Goal: Information Seeking & Learning: Learn about a topic

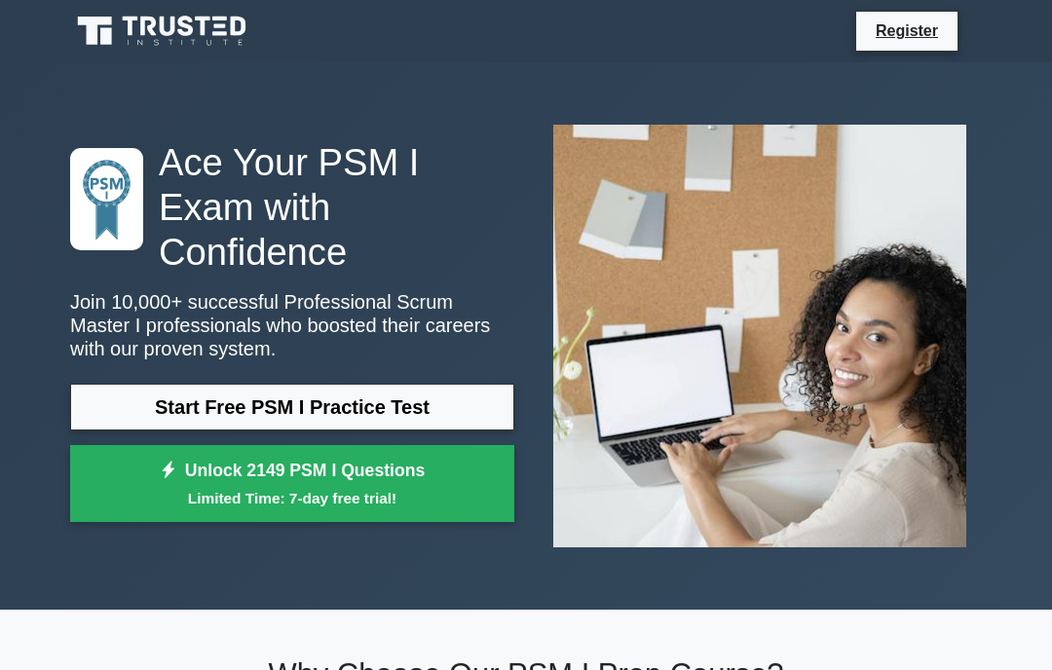
click at [438, 403] on link "Start Free PSM I Practice Test" at bounding box center [292, 407] width 444 height 47
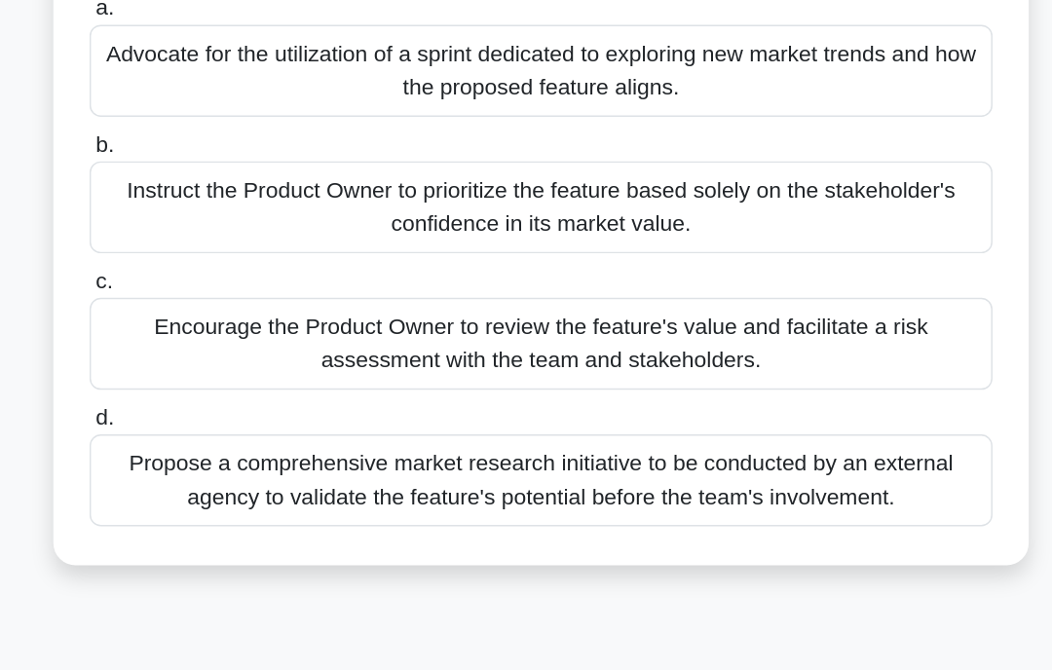
scroll to position [83, 0]
click at [571, 360] on div "Encourage the Product Owner to review the feature's value and facilitate a risk…" at bounding box center [525, 392] width 631 height 64
click at [210, 343] on input "c. Encourage the Product Owner to review the feature's value and facilitate a r…" at bounding box center [210, 349] width 0 height 13
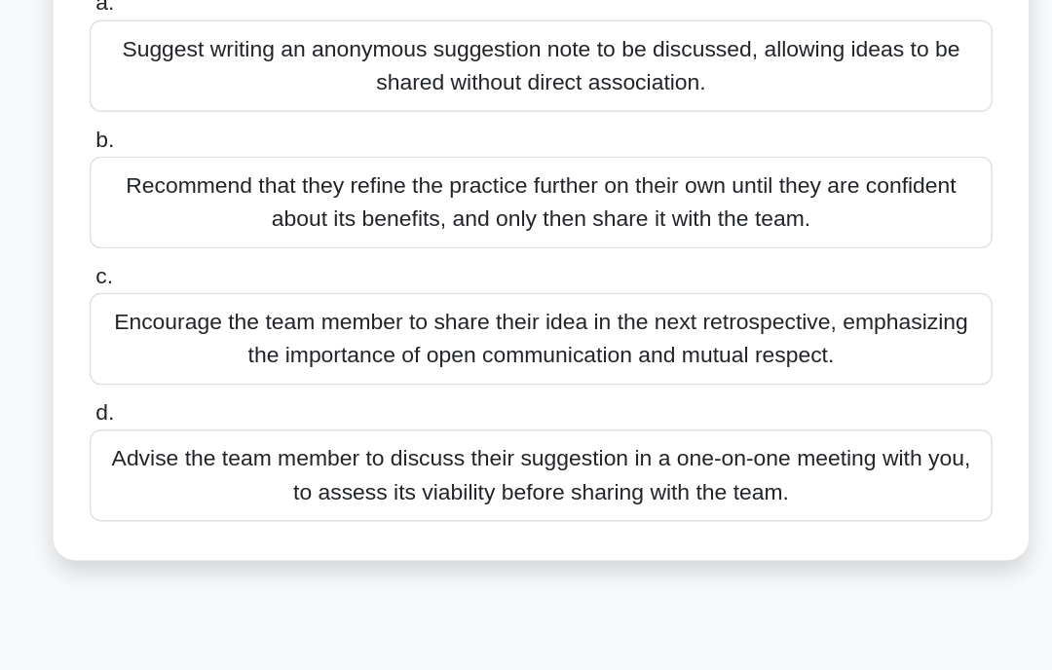
scroll to position [98, 0]
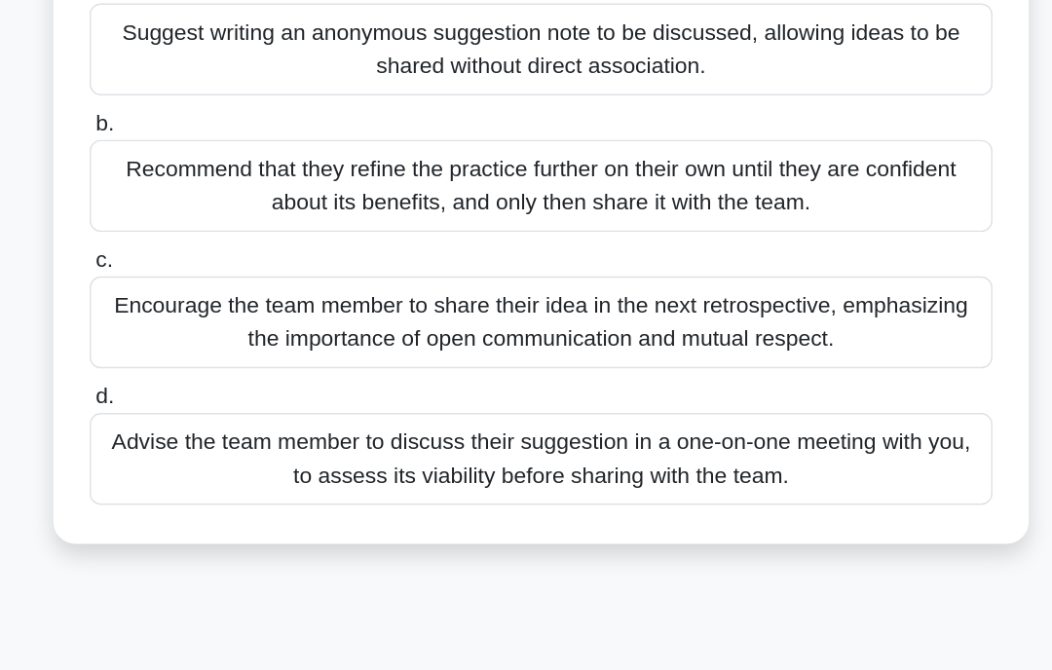
click at [613, 345] on div "Encourage the team member to share their idea in the next retrospective, emphas…" at bounding box center [525, 377] width 631 height 64
click at [210, 327] on input "c. Encourage the team member to share their idea in the next retrospective, emp…" at bounding box center [210, 333] width 0 height 13
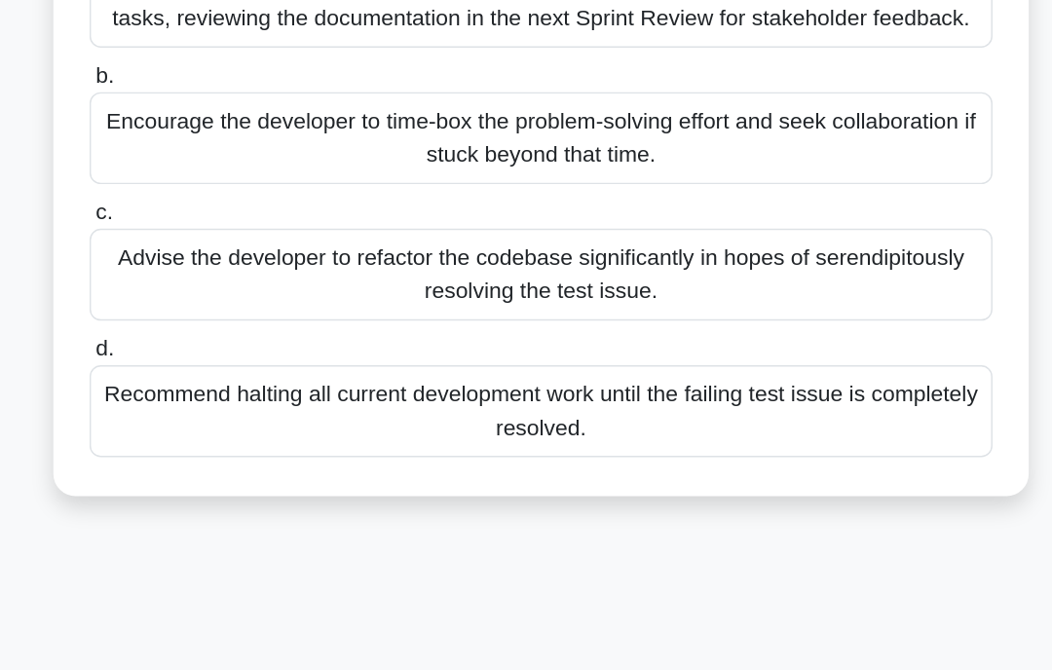
scroll to position [133, 0]
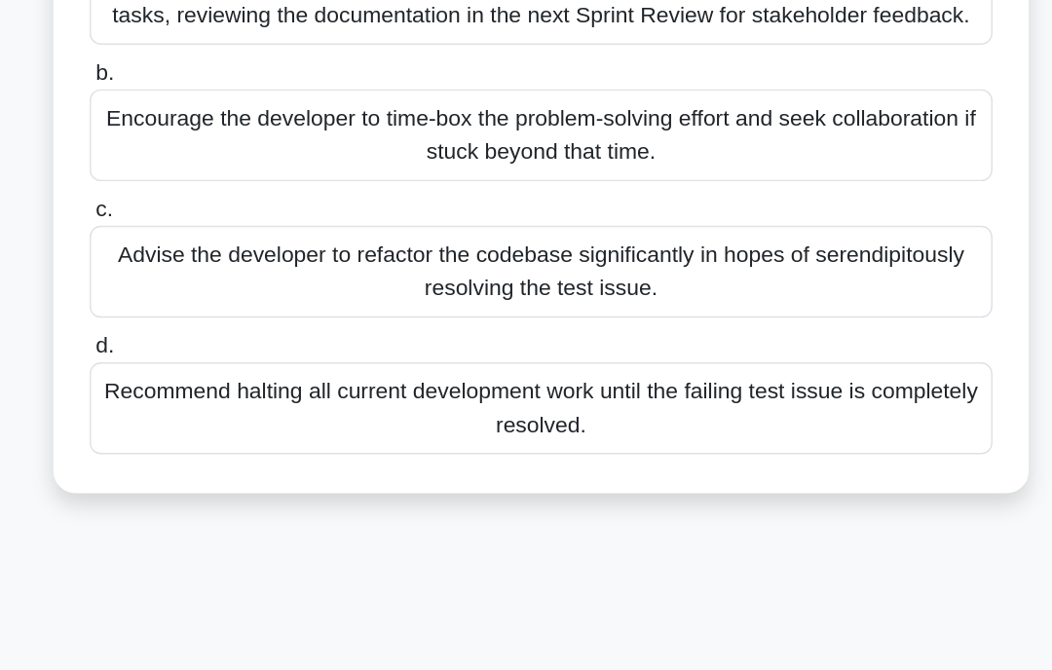
click at [562, 214] on div "Encourage the developer to time-box the problem-solving effort and seek collabo…" at bounding box center [525, 246] width 631 height 64
click at [210, 197] on input "b. Encourage the developer to time-box the problem-solving effort and seek coll…" at bounding box center [210, 203] width 0 height 13
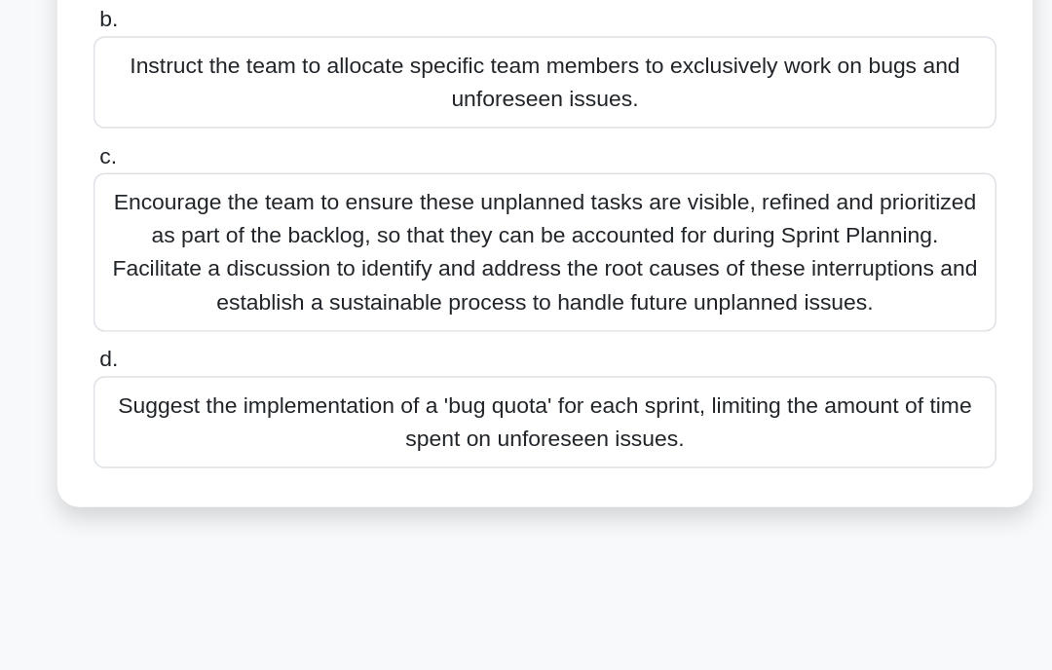
scroll to position [288, 0]
click at [640, 272] on div "Encourage the team to ensure these unplanned tasks are visible, refined and pri…" at bounding box center [525, 327] width 631 height 111
click at [210, 254] on input "c. Encourage the team to ensure these unplanned tasks are visible, refined and …" at bounding box center [210, 260] width 0 height 13
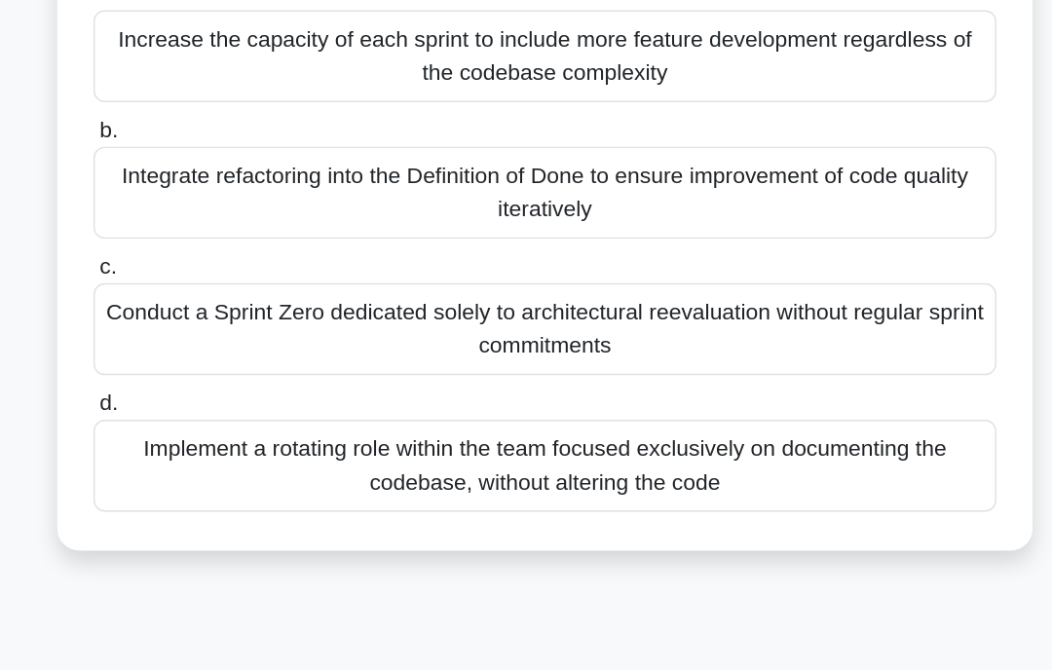
scroll to position [93, 0]
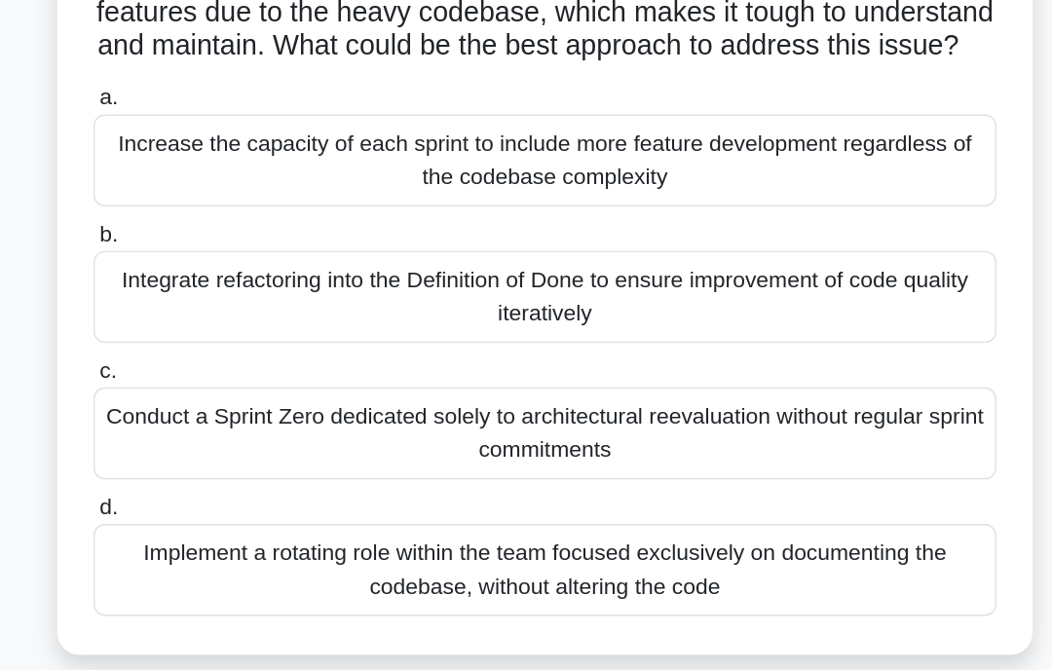
click at [632, 255] on div "Integrate refactoring into the Definition of Done to ensure improvement of code…" at bounding box center [525, 287] width 631 height 64
click at [210, 238] on input "b. Integrate refactoring into the Definition of Done to ensure improvement of c…" at bounding box center [210, 244] width 0 height 13
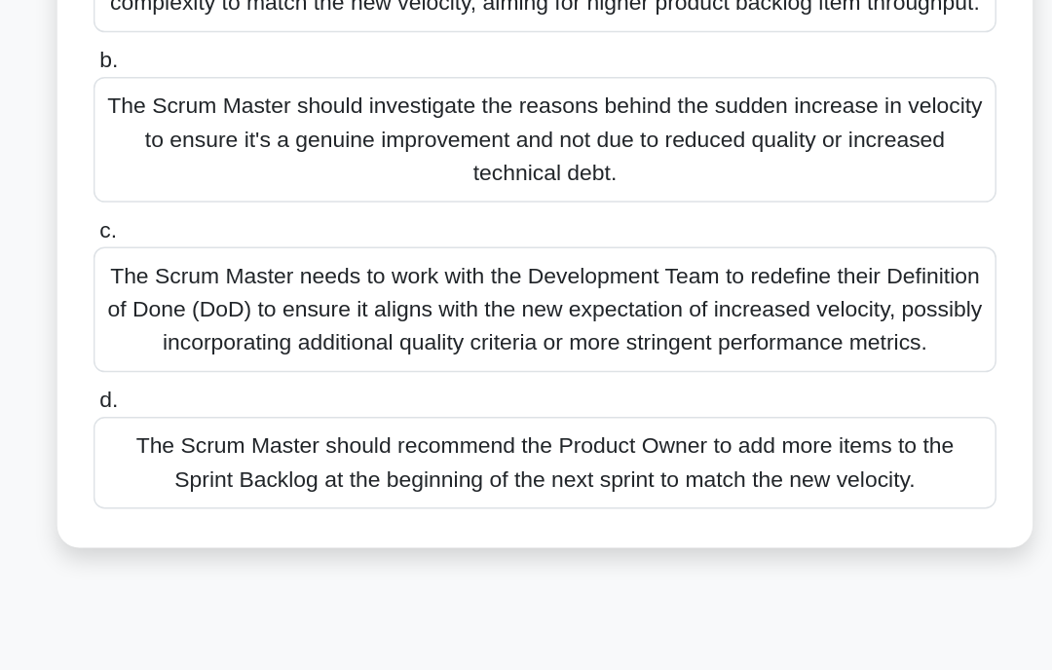
scroll to position [167, 0]
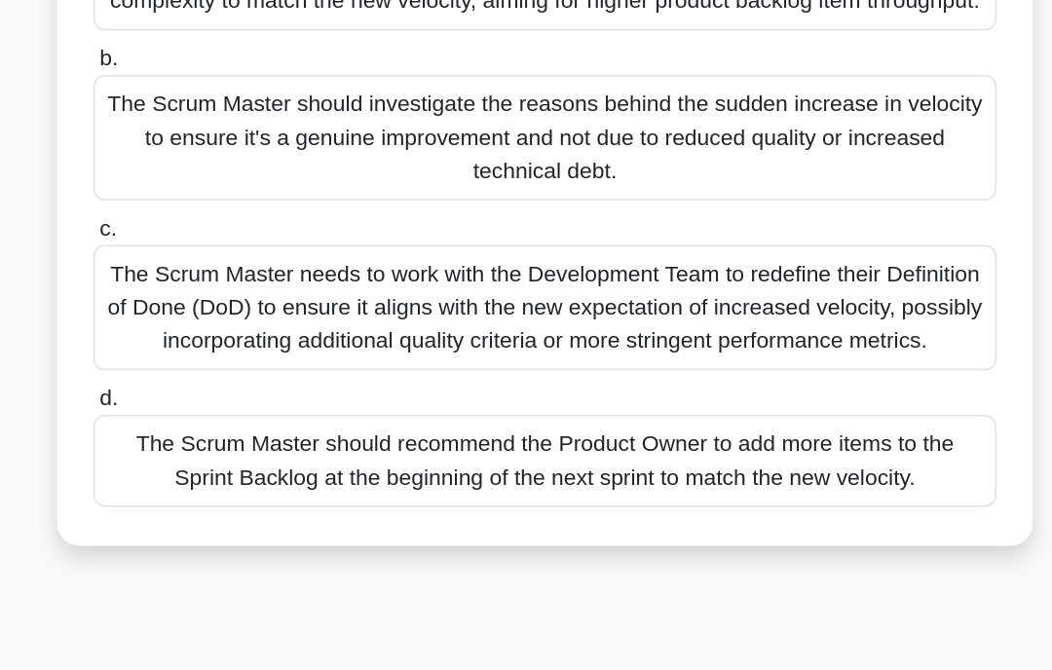
click at [626, 205] on div "The Scrum Master should investigate the reasons behind the sudden increase in v…" at bounding box center [525, 249] width 631 height 88
click at [210, 187] on input "b. The Scrum Master should investigate the reasons behind the sudden increase i…" at bounding box center [210, 193] width 0 height 13
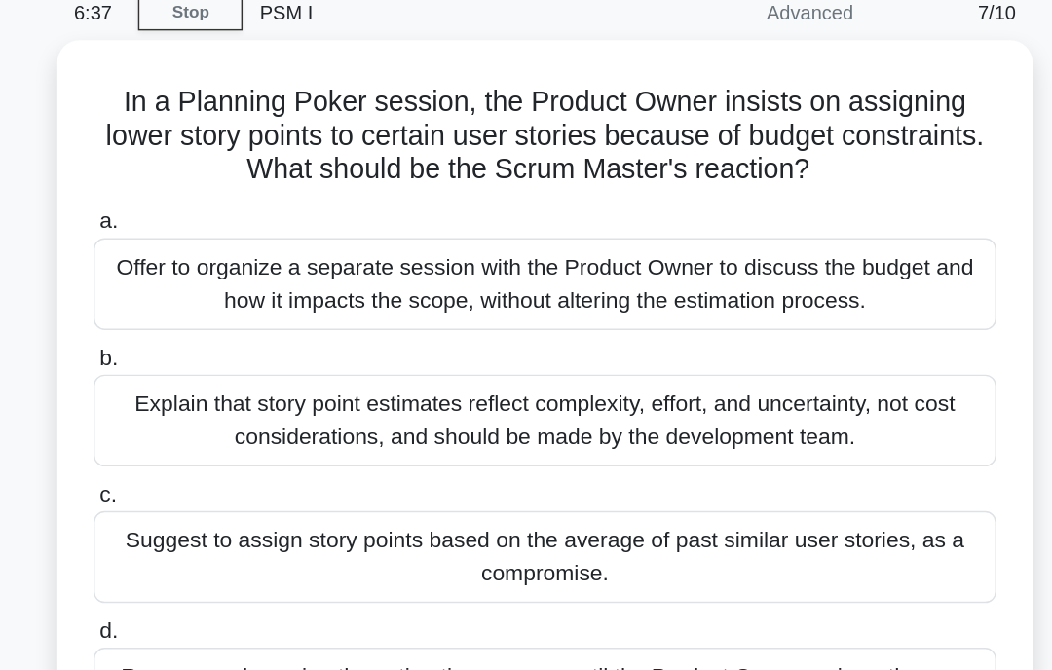
scroll to position [0, 0]
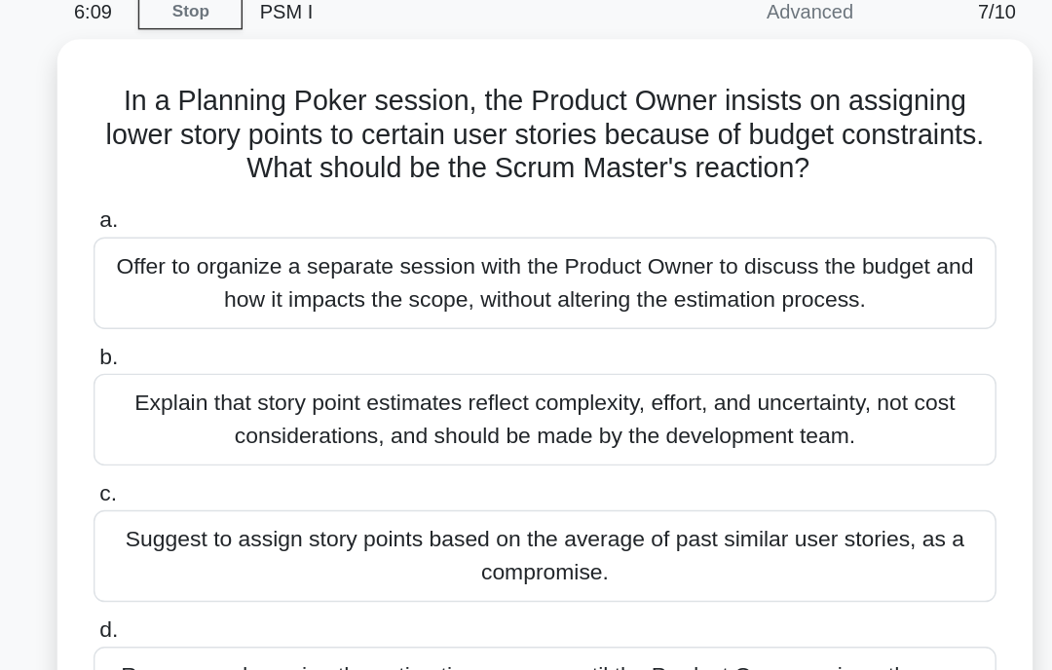
click at [621, 348] on div "Explain that story point estimates reflect complexity, effort, and uncertainty,…" at bounding box center [525, 380] width 631 height 64
click at [210, 330] on input "b. Explain that story point estimates reflect complexity, effort, and uncertain…" at bounding box center [210, 336] width 0 height 13
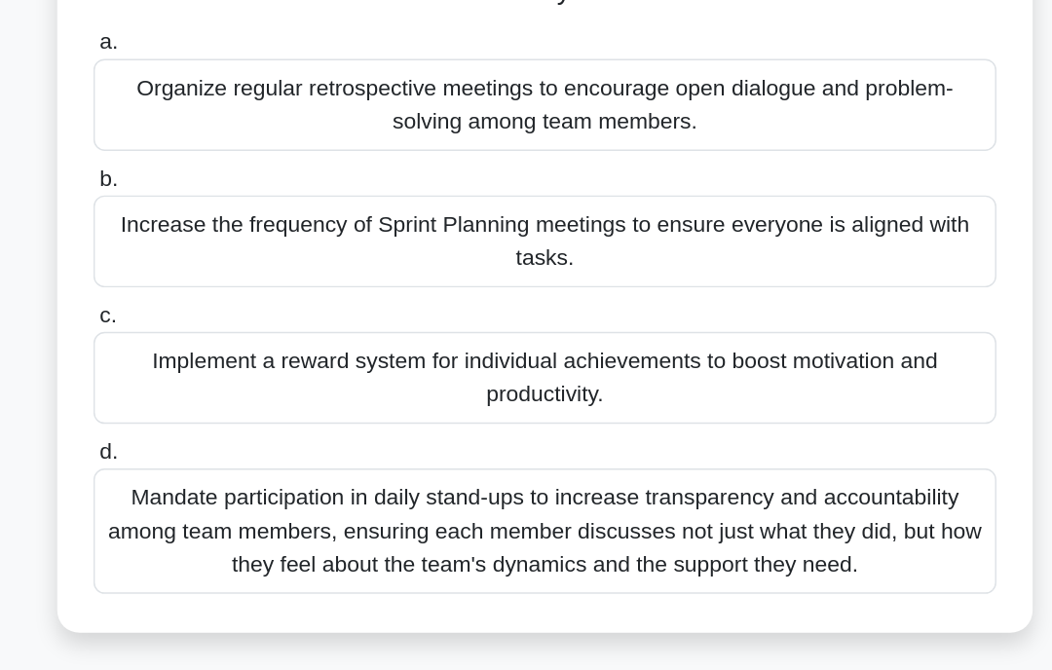
scroll to position [58, 0]
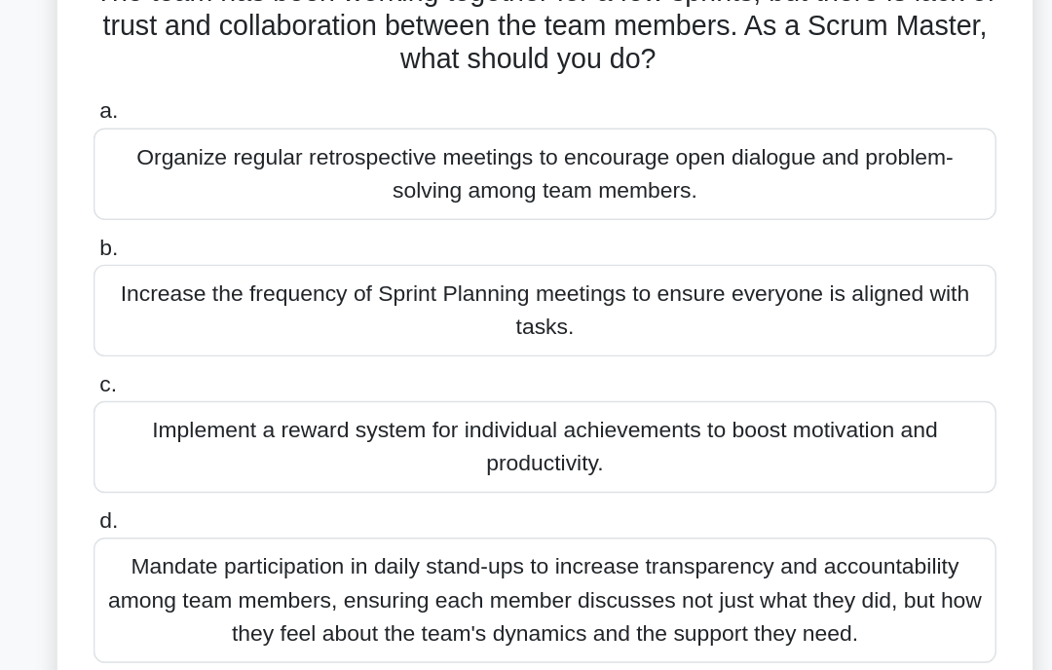
click at [515, 480] on div "Mandate participation in daily stand-ups to increase transparency and accountab…" at bounding box center [525, 524] width 631 height 88
click at [210, 463] on input "d. Mandate participation in daily stand-ups to increase transparency and accoun…" at bounding box center [210, 469] width 0 height 13
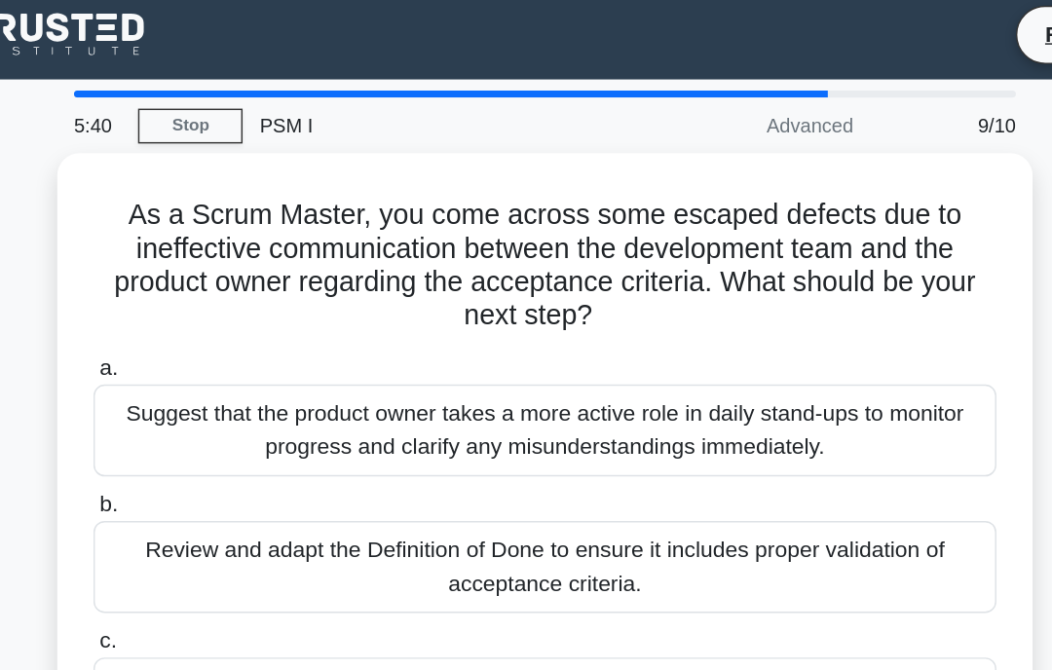
scroll to position [0, 0]
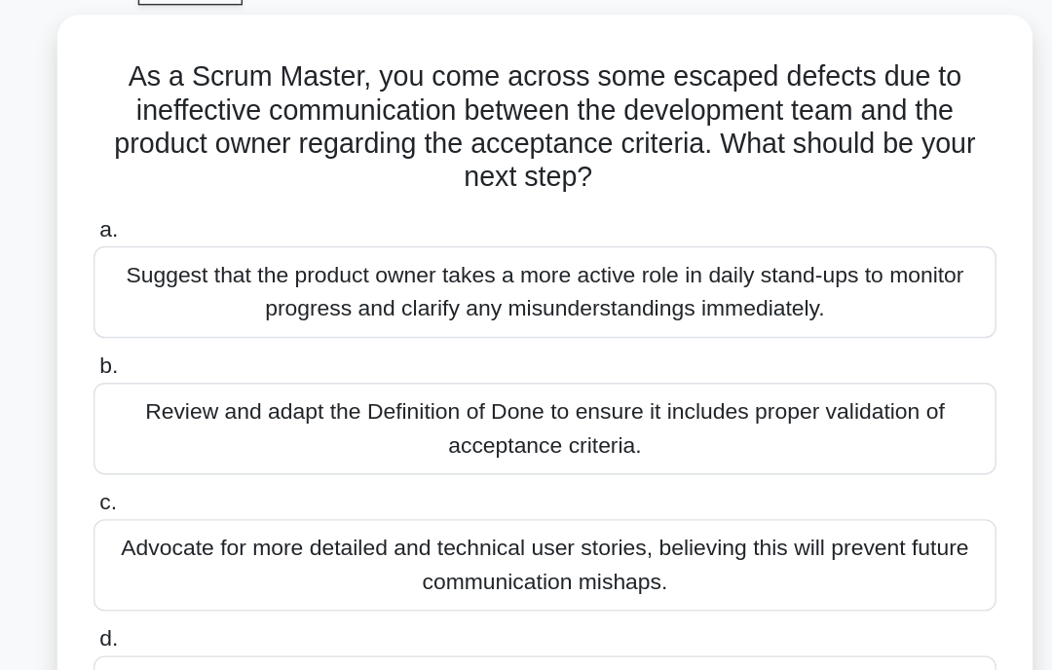
click at [631, 371] on div "Review and adapt the Definition of Done to ensure it includes proper validation…" at bounding box center [525, 403] width 631 height 64
click at [210, 354] on input "b. Review and adapt the Definition of Done to ensure it includes proper validat…" at bounding box center [210, 360] width 0 height 13
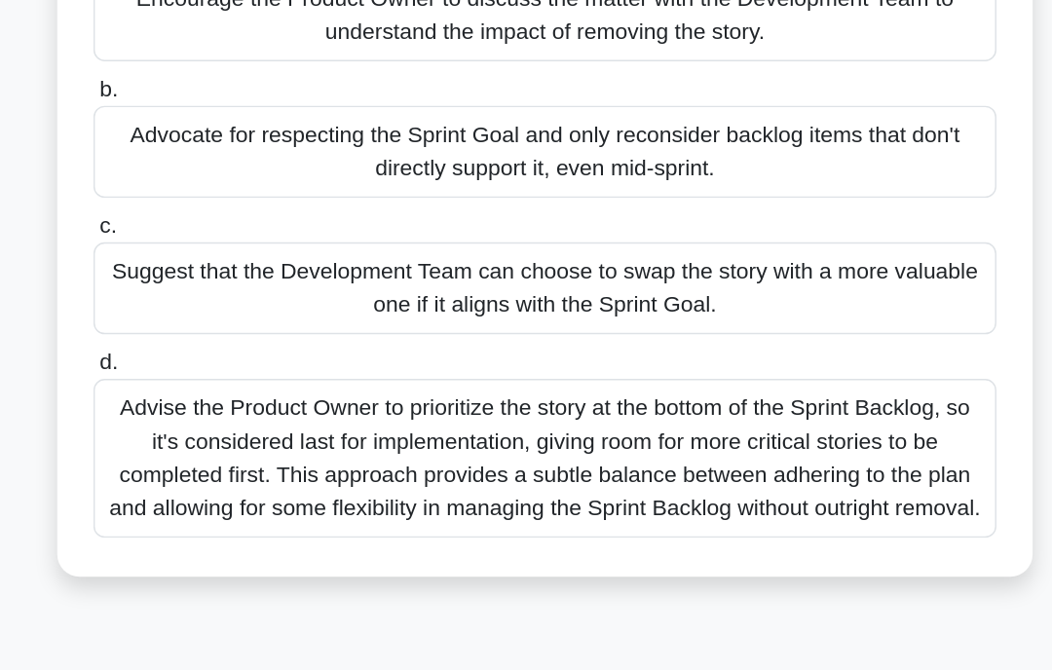
scroll to position [124, 0]
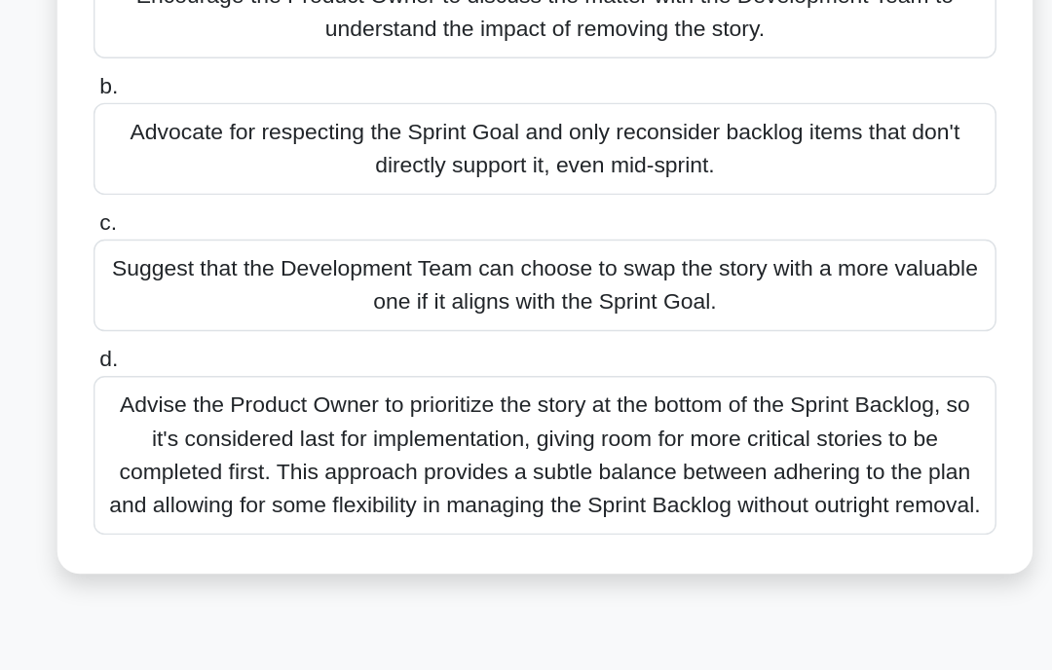
click at [622, 415] on div "Advise the Product Owner to prioritize the story at the bottom of the Sprint Ba…" at bounding box center [525, 470] width 631 height 111
click at [210, 397] on input "d. Advise the Product Owner to prioritize the story at the bottom of the Sprint…" at bounding box center [210, 403] width 0 height 13
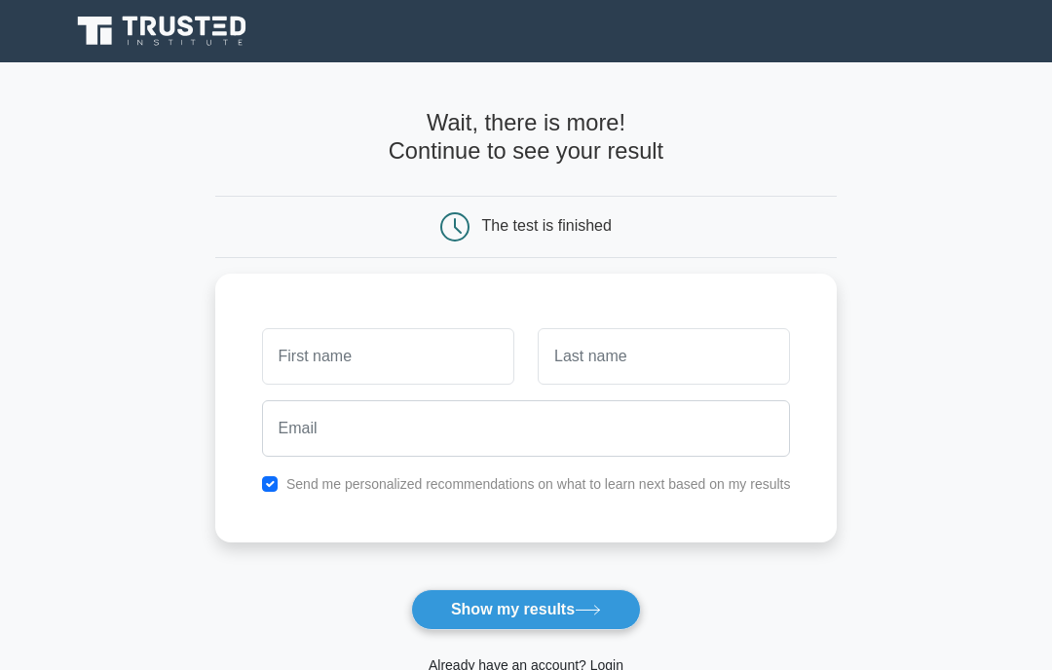
click at [614, 600] on button "Show my results" at bounding box center [526, 609] width 230 height 41
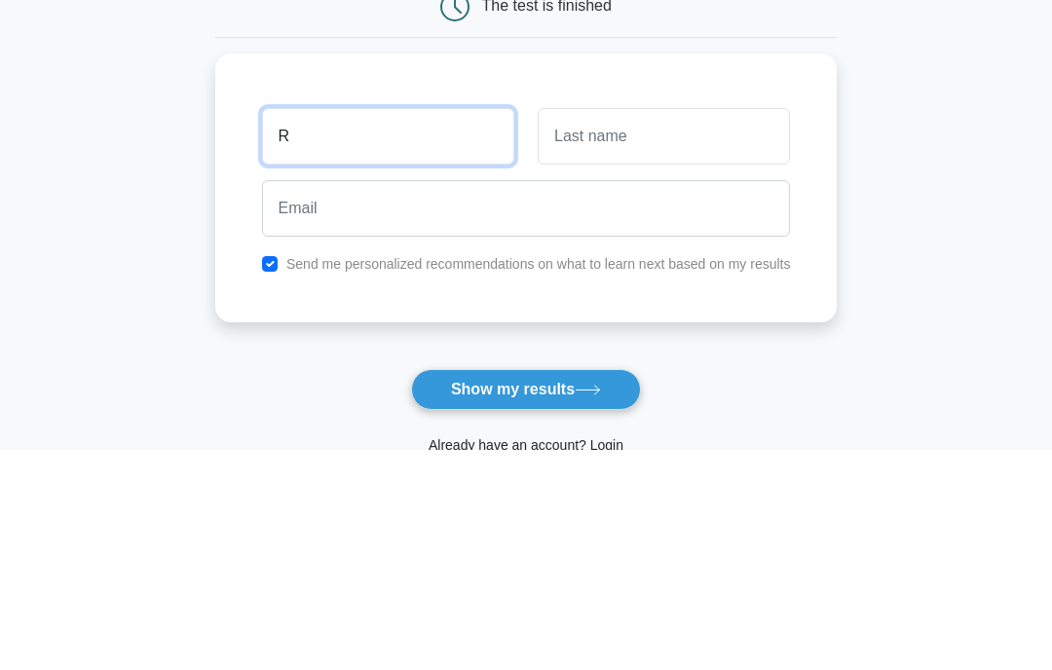
type input "R"
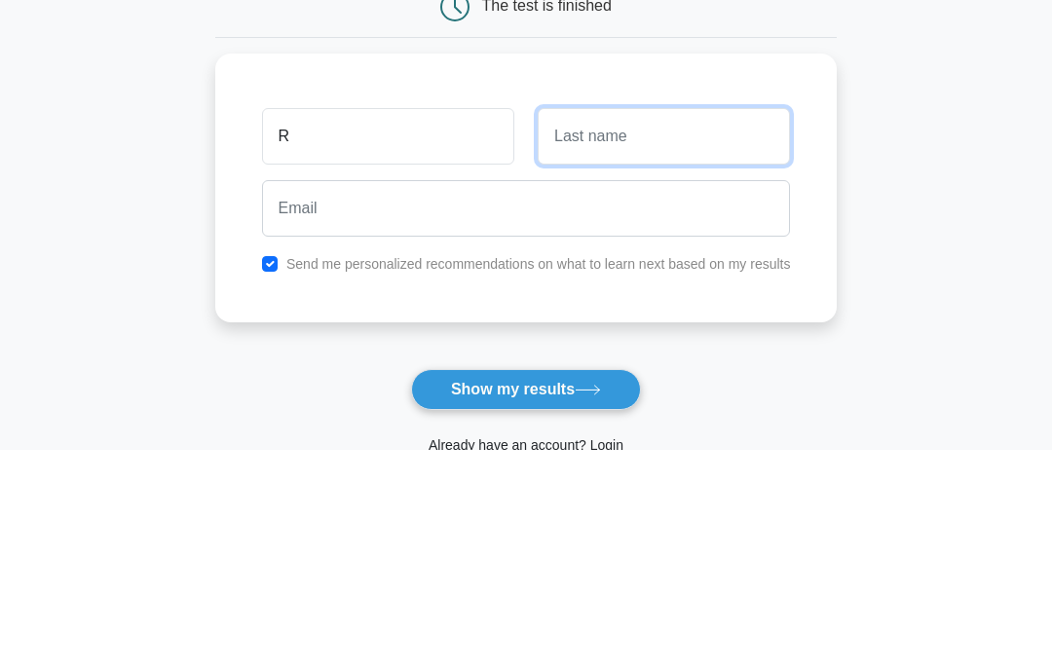
click at [617, 328] on input "text" at bounding box center [664, 356] width 252 height 56
type input "J"
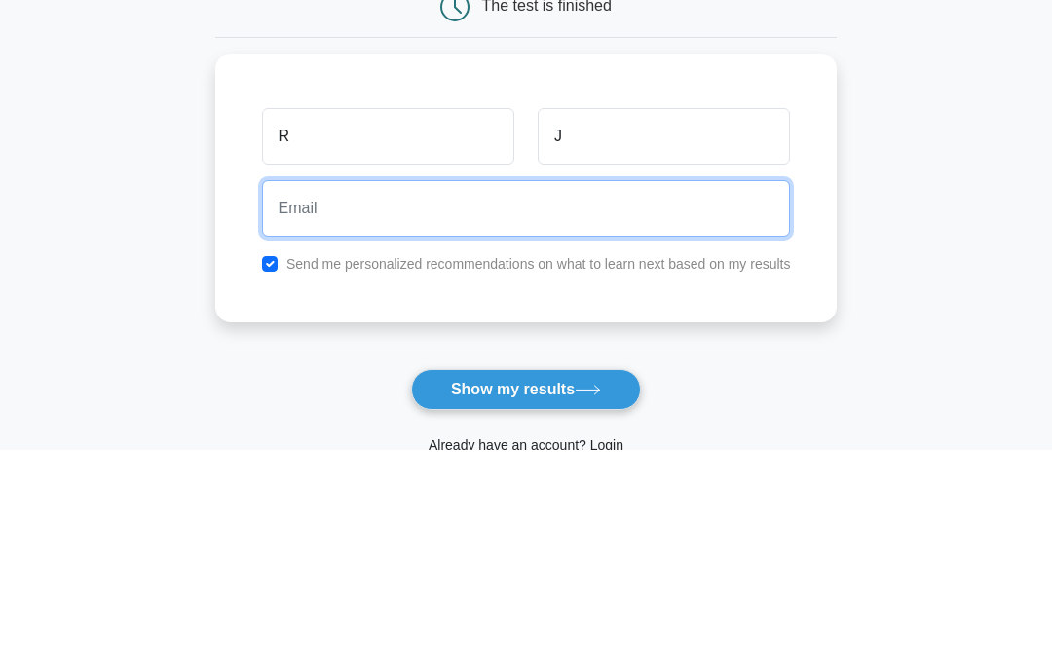
click at [314, 400] on input "email" at bounding box center [526, 428] width 529 height 56
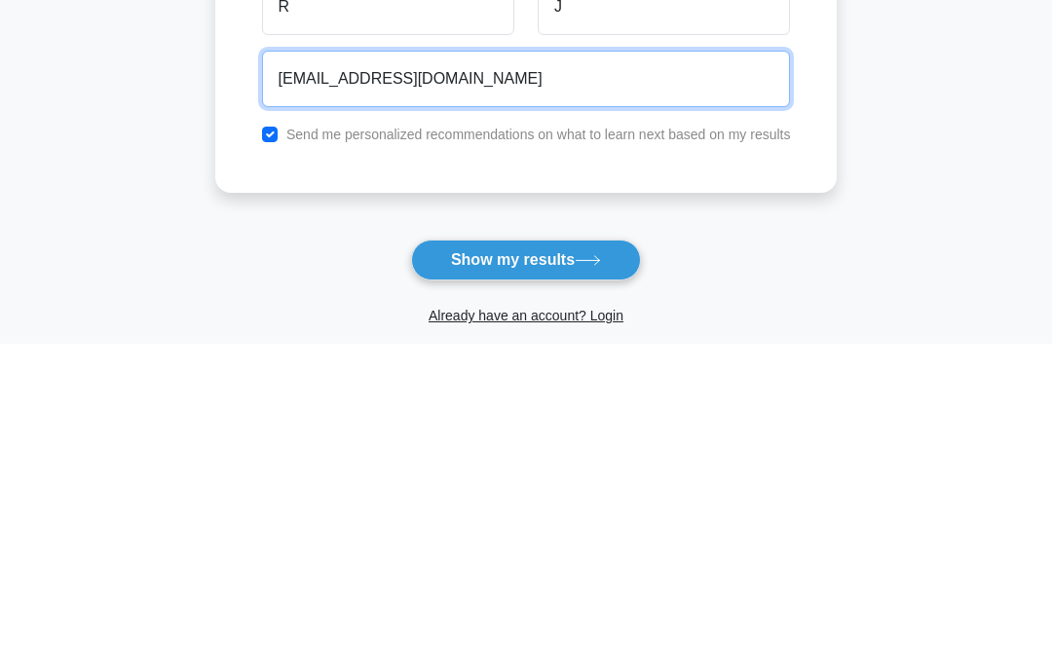
type input "rubyjacob@hotmail.com"
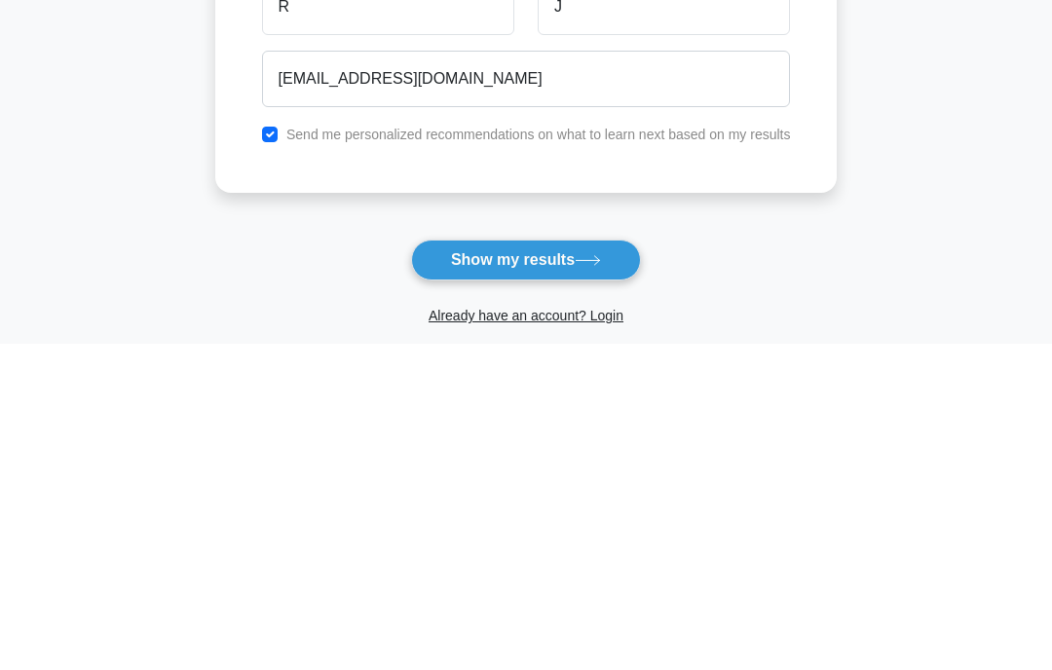
click at [577, 567] on button "Show my results" at bounding box center [526, 587] width 230 height 41
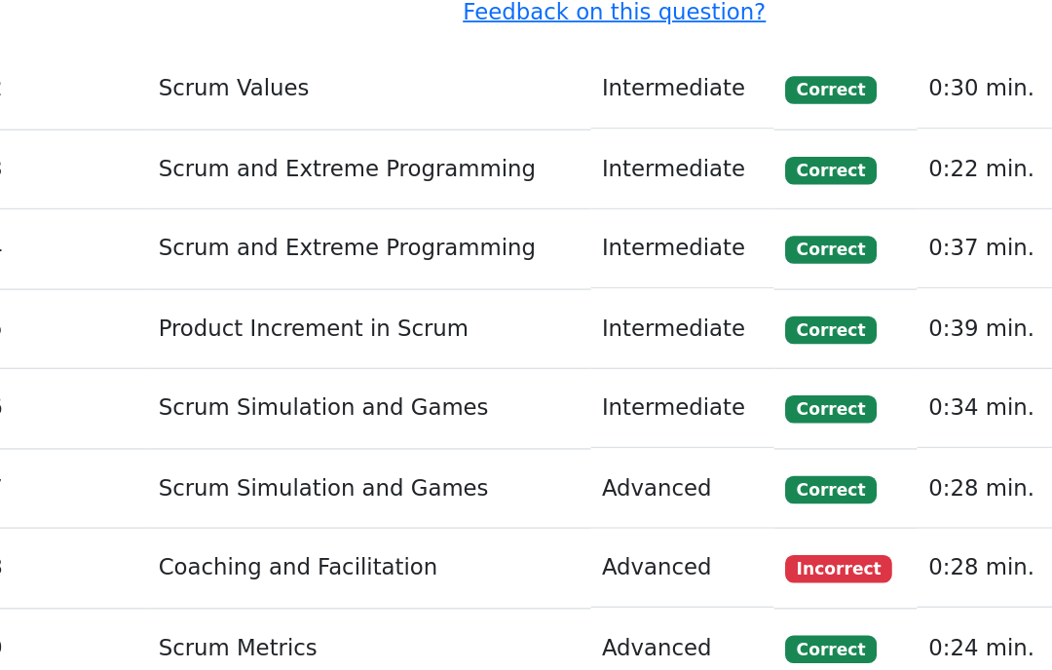
scroll to position [2506, 0]
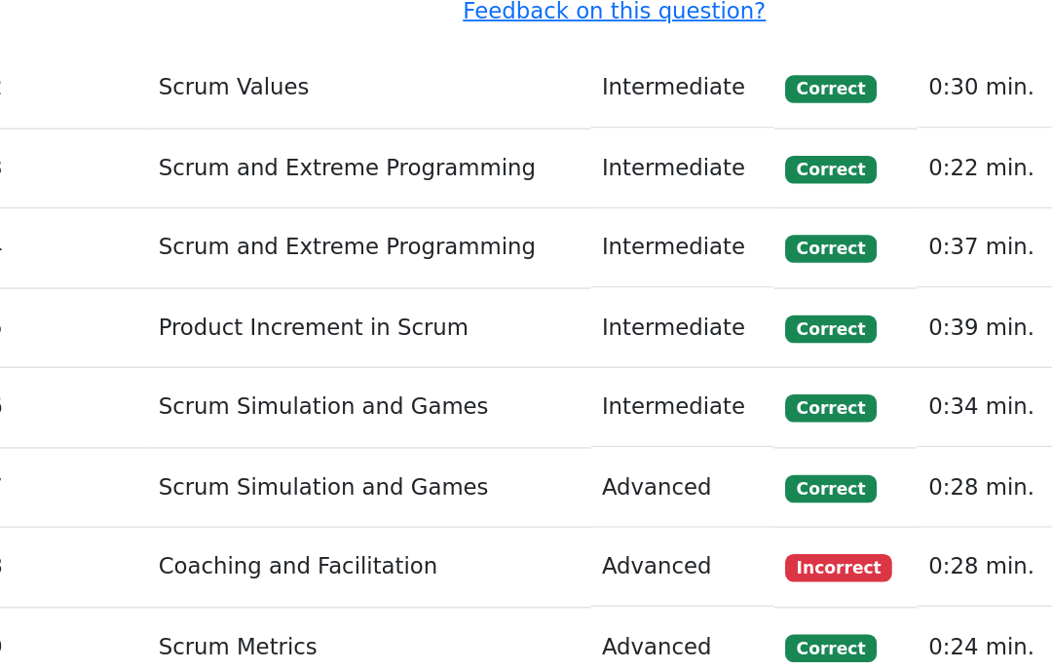
click at [283, 520] on td "Coaching and Facilitation" at bounding box center [362, 548] width 312 height 56
click at [654, 539] on span "Incorrect" at bounding box center [691, 548] width 75 height 19
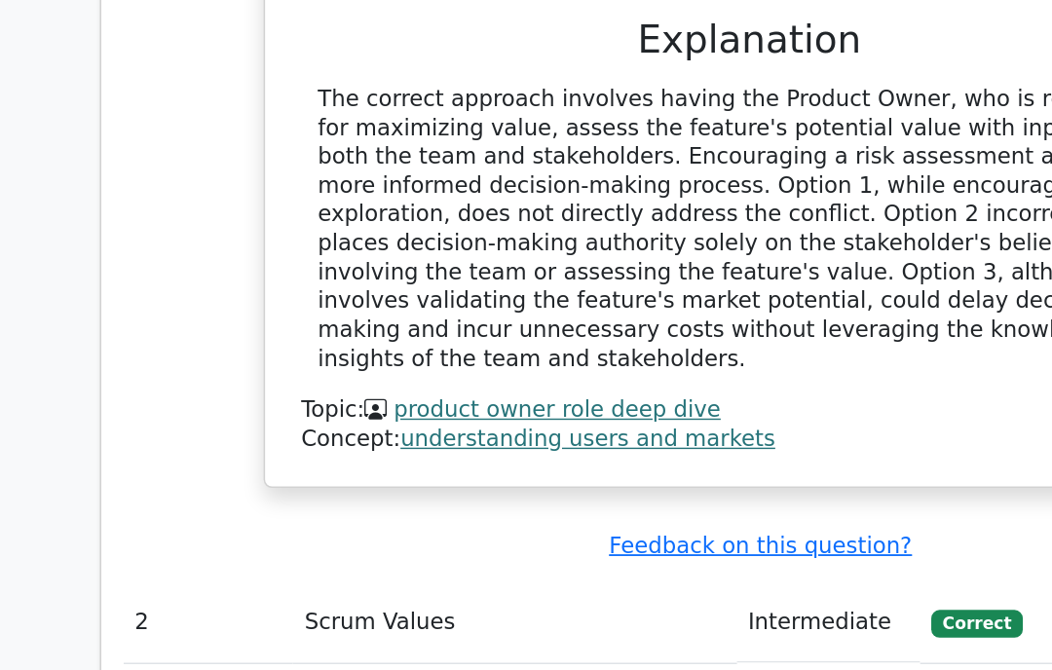
scroll to position [2172, 0]
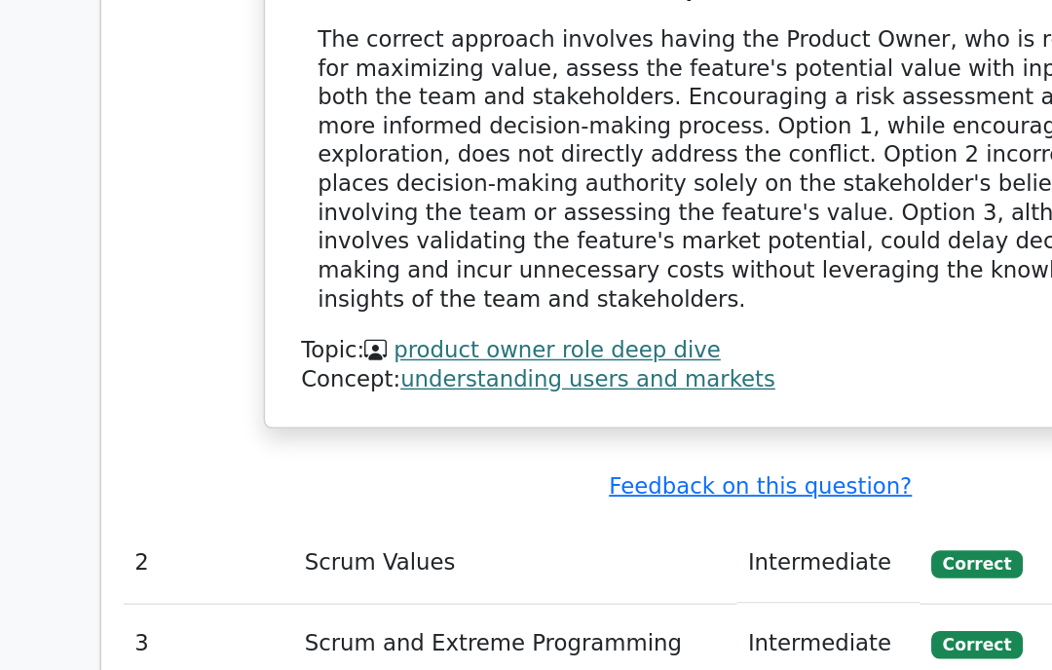
click at [270, 518] on td "Scrum Values" at bounding box center [362, 546] width 312 height 56
click at [287, 518] on td "Scrum Values" at bounding box center [362, 546] width 312 height 56
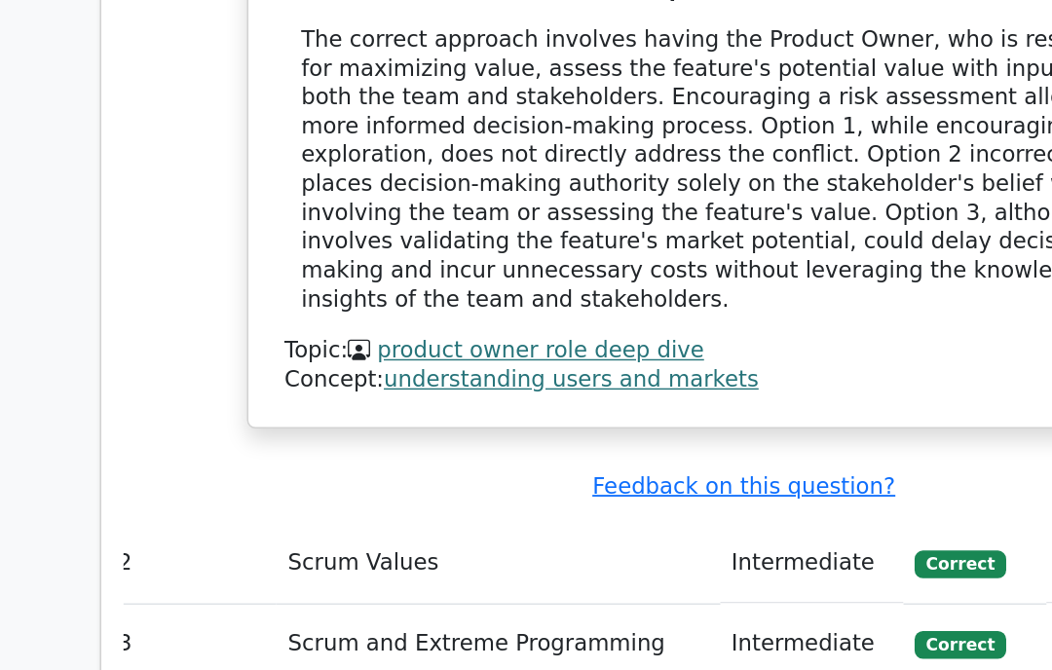
scroll to position [0, 12]
click at [670, 537] on span "Correct" at bounding box center [673, 546] width 63 height 19
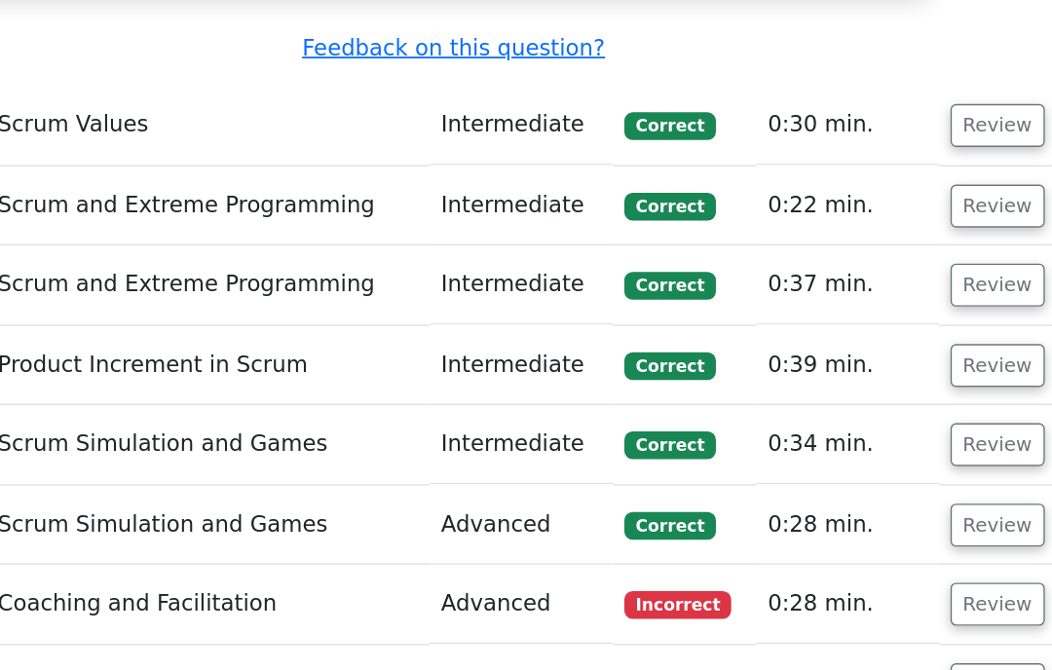
click at [871, 559] on button "Review" at bounding box center [904, 574] width 66 height 30
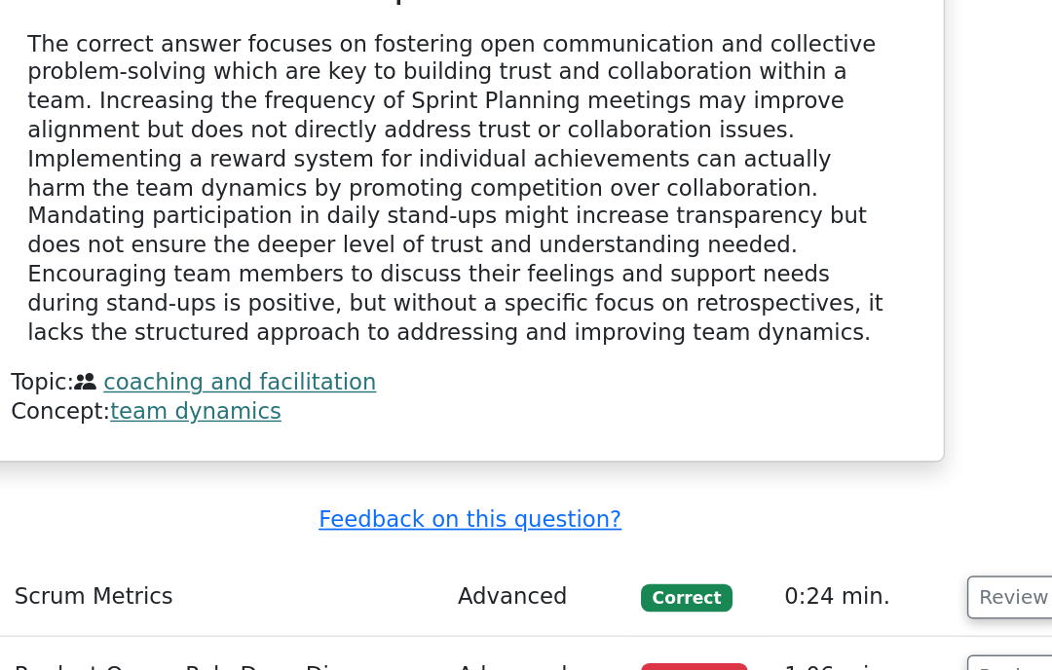
scroll to position [3525, 0]
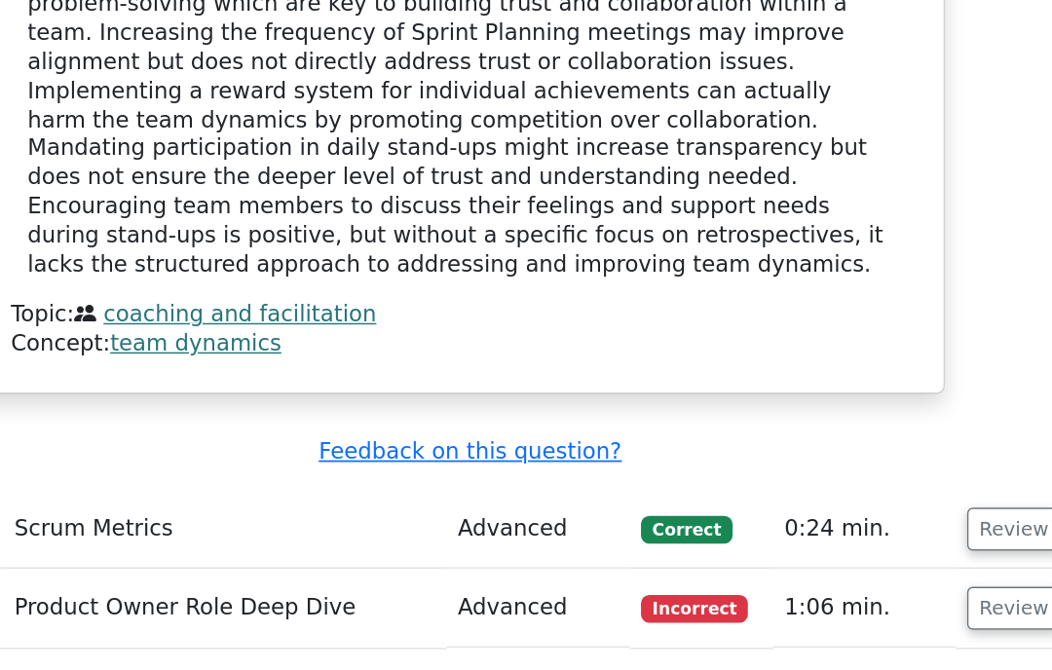
click at [882, 562] on button "Review" at bounding box center [915, 577] width 66 height 30
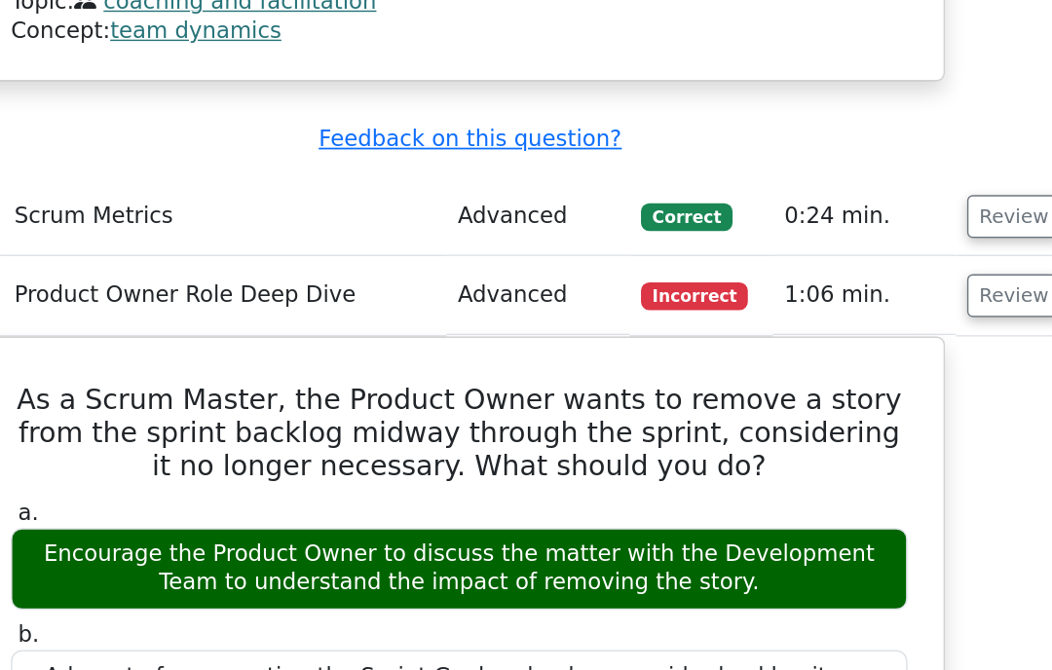
scroll to position [3895, 0]
